Goal: Information Seeking & Learning: Learn about a topic

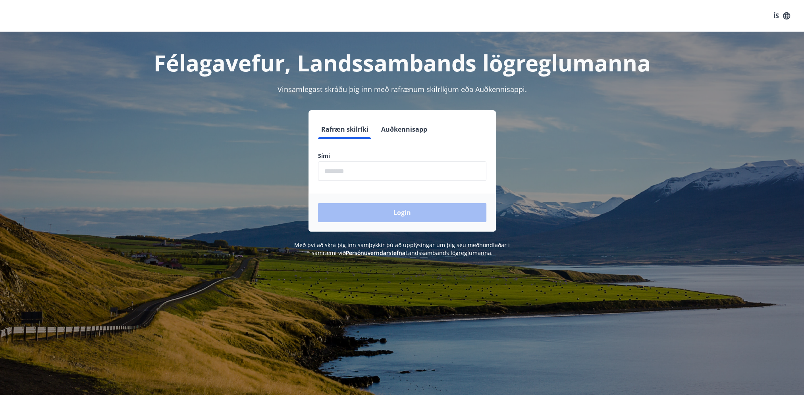
click at [368, 182] on form "Rafræn skilríki Auðkennisapp Sími ​ Login" at bounding box center [401, 176] width 187 height 112
click at [368, 164] on input "phone" at bounding box center [402, 171] width 168 height 19
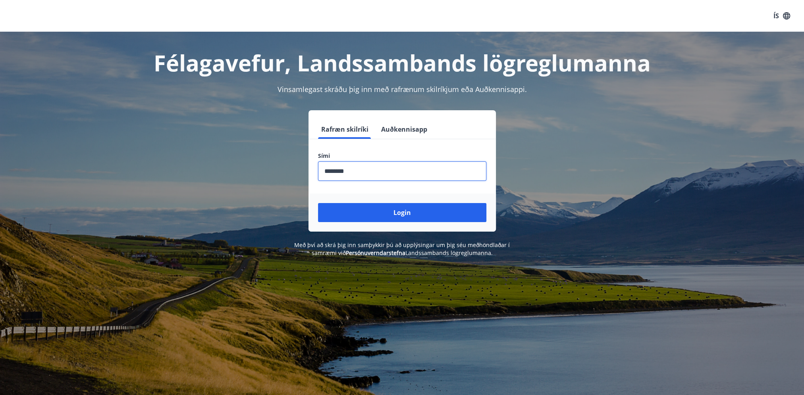
type input "********"
click at [318, 203] on button "Login" at bounding box center [402, 212] width 168 height 19
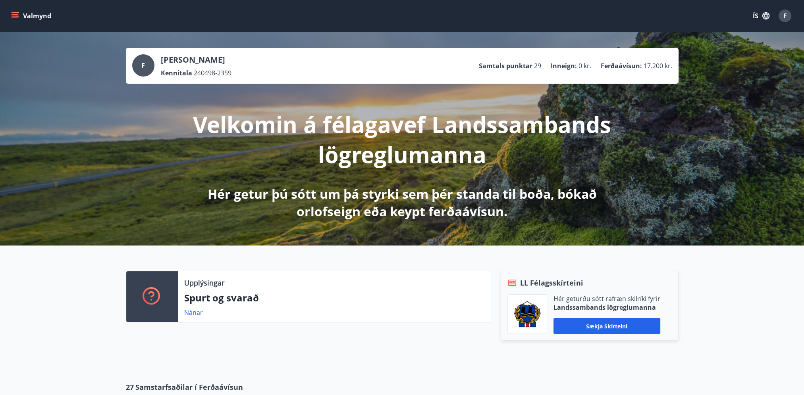
click at [33, 15] on button "Valmynd" at bounding box center [32, 16] width 45 height 14
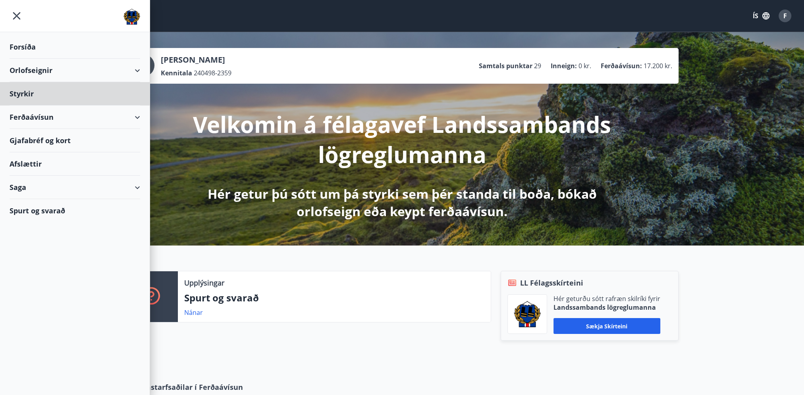
click at [27, 51] on div "Forsíða" at bounding box center [75, 46] width 131 height 23
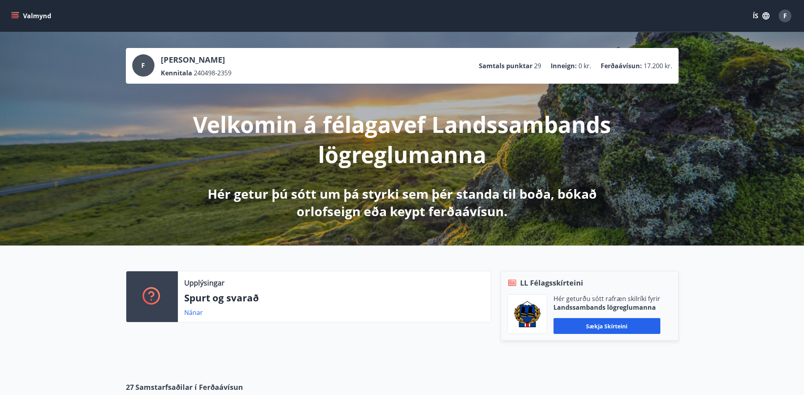
click at [29, 18] on button "Valmynd" at bounding box center [32, 16] width 45 height 14
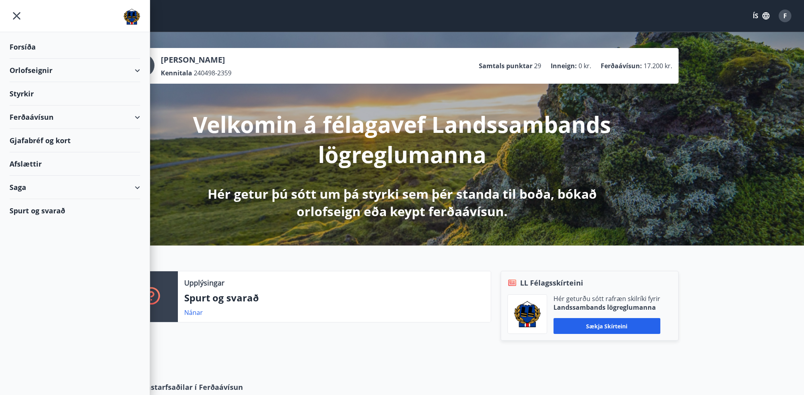
click at [37, 94] on div "Styrkir" at bounding box center [75, 93] width 131 height 23
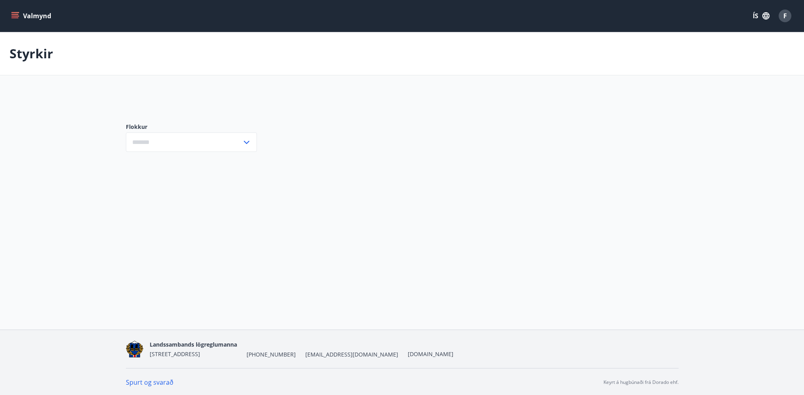
type input "***"
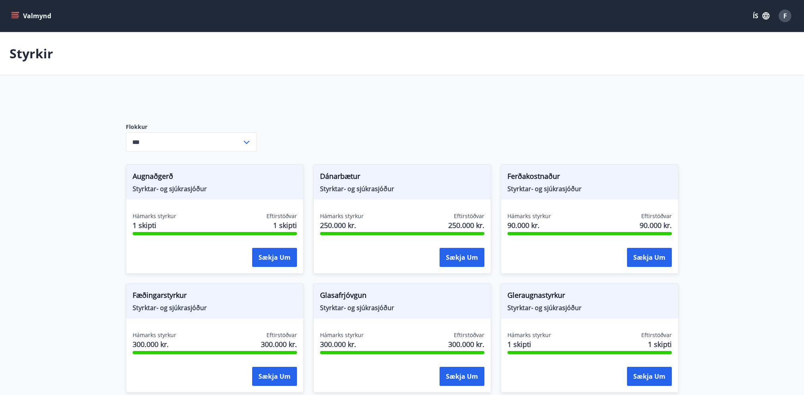
click at [18, 13] on icon "menu" at bounding box center [15, 16] width 8 height 8
click at [292, 58] on div "Styrkir" at bounding box center [402, 53] width 804 height 43
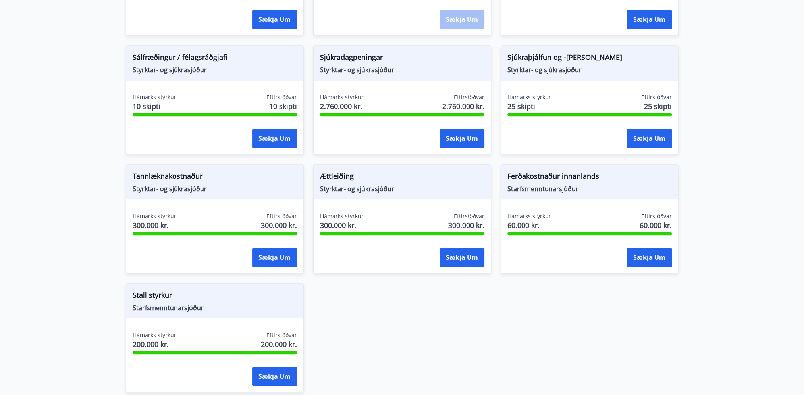
scroll to position [668, 0]
